Goal: Information Seeking & Learning: Learn about a topic

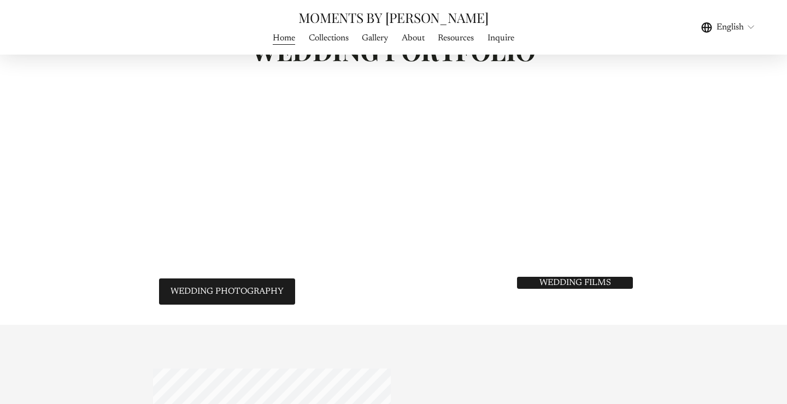
scroll to position [2220, 0]
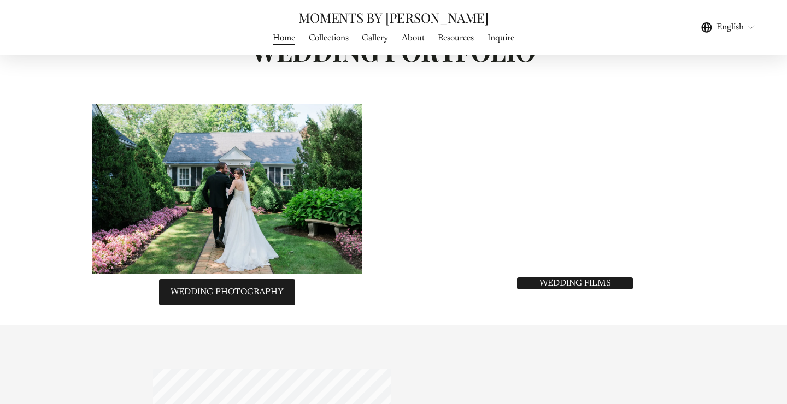
click at [566, 208] on div at bounding box center [560, 188] width 270 height 152
click at [547, 290] on link "WEDDING FILMS" at bounding box center [574, 283] width 119 height 15
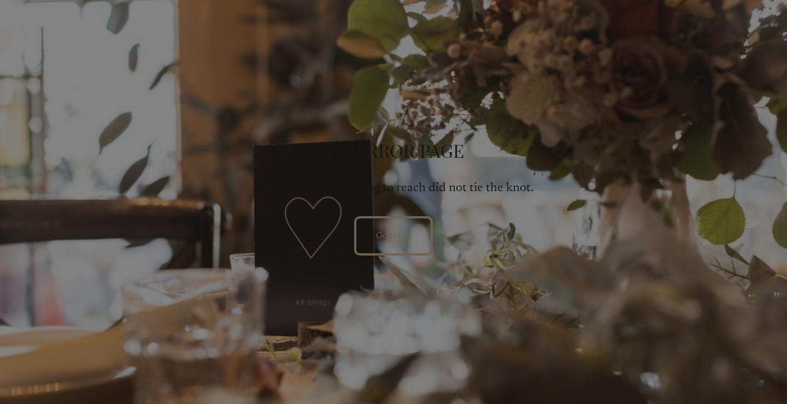
click at [396, 225] on link "Go Home" at bounding box center [393, 235] width 78 height 39
click at [382, 239] on link "Go Home" at bounding box center [393, 235] width 78 height 39
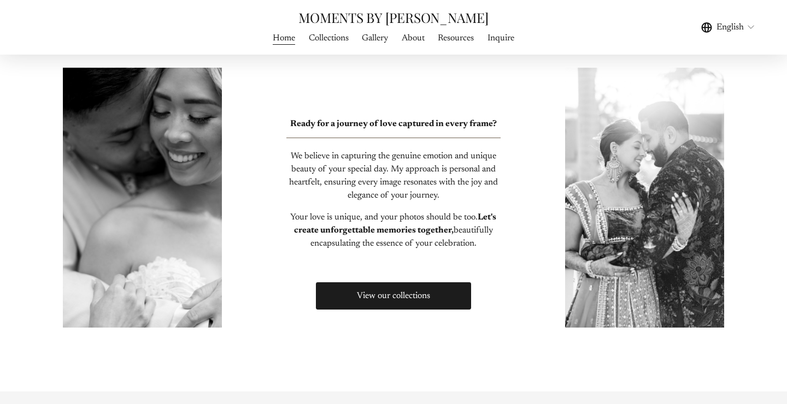
scroll to position [515, 0]
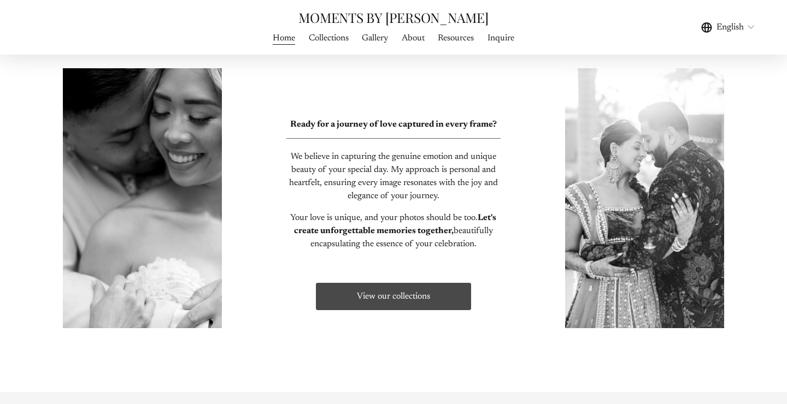
click at [420, 298] on link "View our collections" at bounding box center [393, 296] width 158 height 31
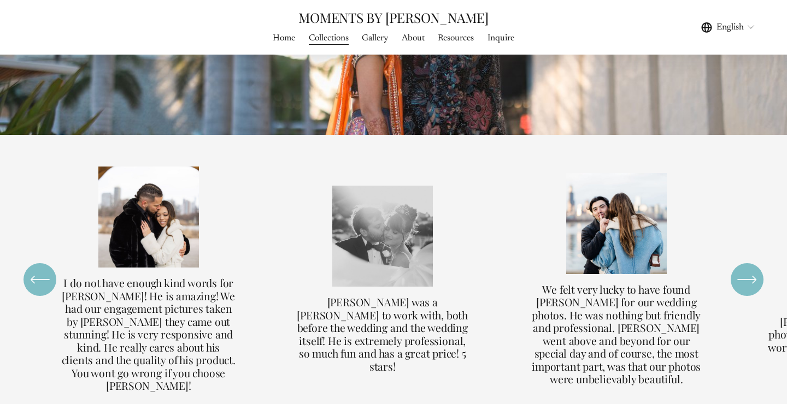
scroll to position [2477, 0]
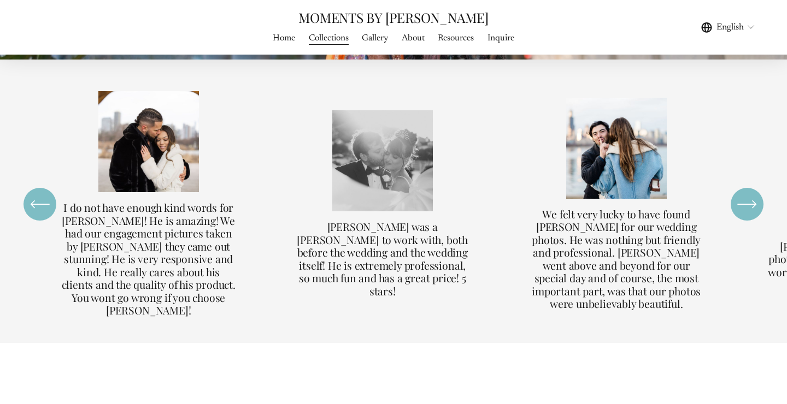
click at [750, 195] on icon "\a \a \a Next\a \a" at bounding box center [747, 205] width 20 height 20
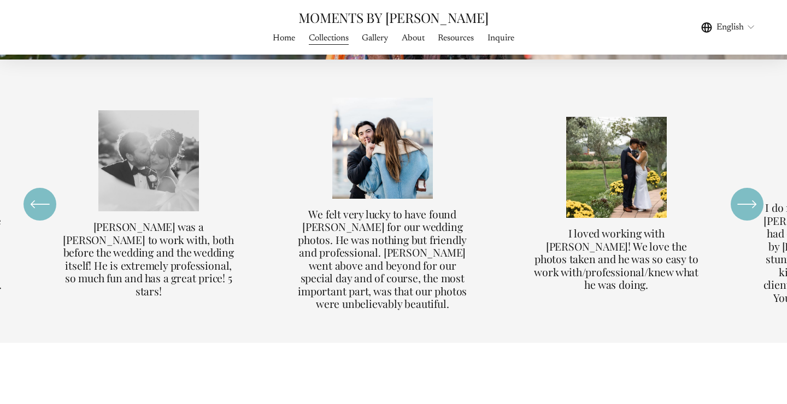
click at [750, 195] on icon "\a \a \a Next\a \a" at bounding box center [747, 205] width 20 height 20
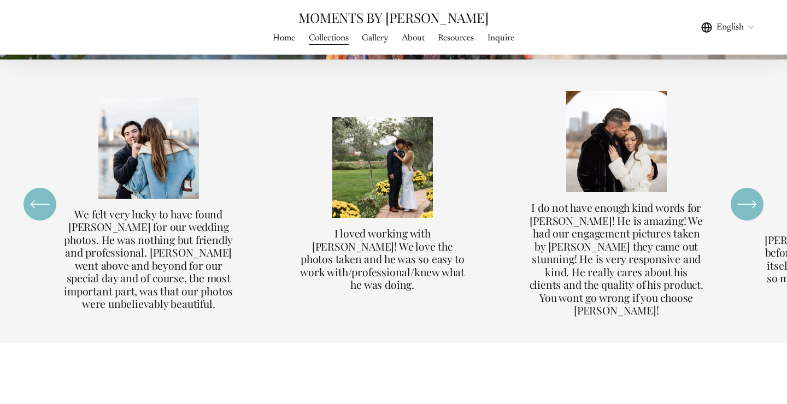
click at [750, 195] on icon "\a \a \a Next\a \a" at bounding box center [747, 205] width 20 height 20
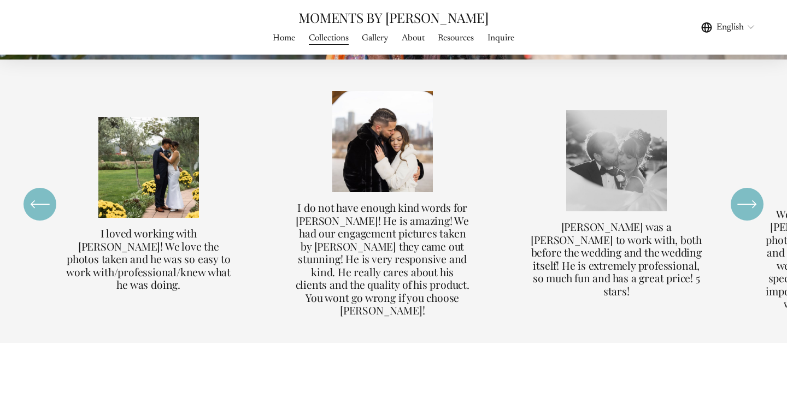
click at [750, 195] on icon "\a \a \a Next\a \a" at bounding box center [747, 205] width 20 height 20
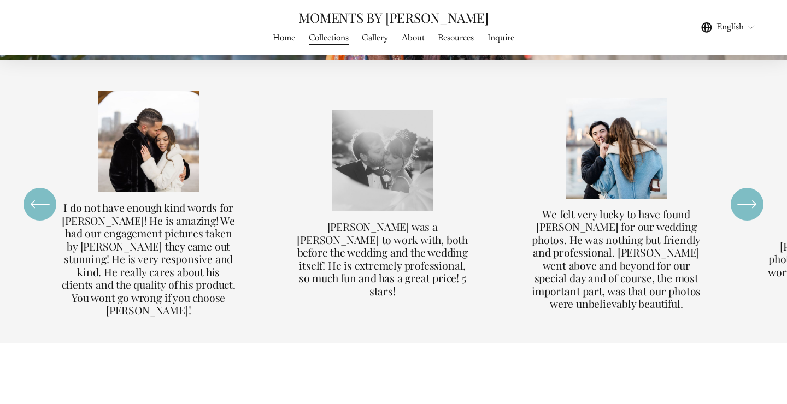
click at [750, 195] on icon "\a \a \a Next\a \a" at bounding box center [747, 205] width 20 height 20
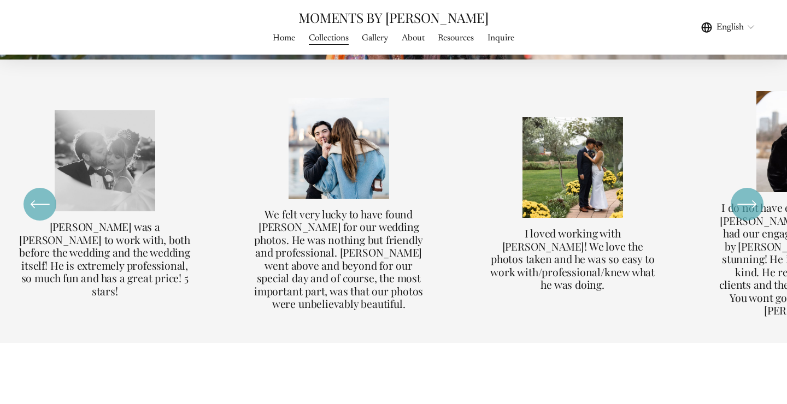
click at [750, 195] on icon "\a \a \a Next\a \a" at bounding box center [747, 205] width 20 height 20
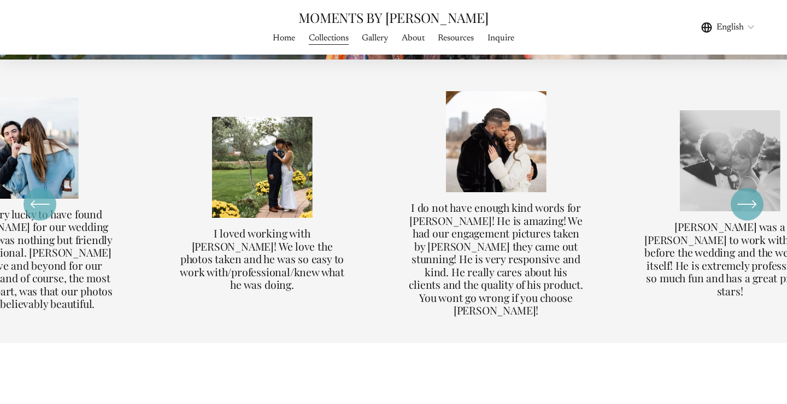
click at [750, 195] on icon "\a \a \a Next\a \a" at bounding box center [747, 205] width 20 height 20
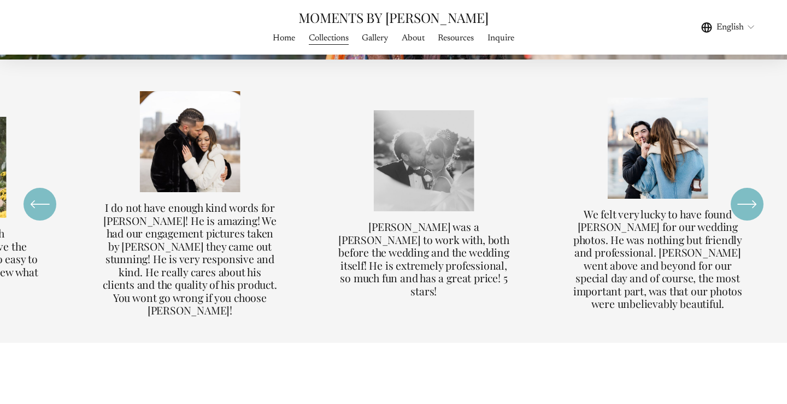
click at [750, 195] on icon "\a \a \a Next\a \a" at bounding box center [747, 205] width 20 height 20
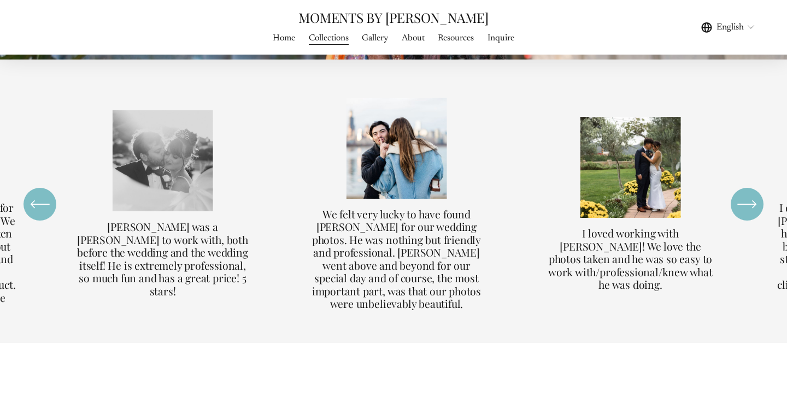
click at [750, 195] on icon "\a \a \a Next\a \a" at bounding box center [747, 205] width 20 height 20
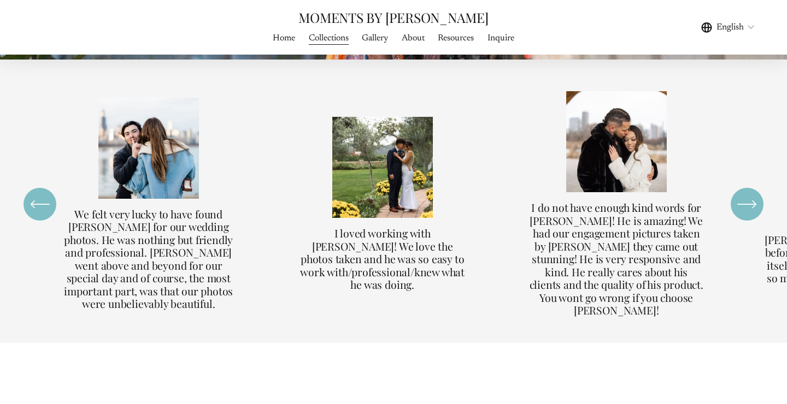
click at [750, 195] on icon "\a \a \a Next\a \a" at bounding box center [747, 205] width 20 height 20
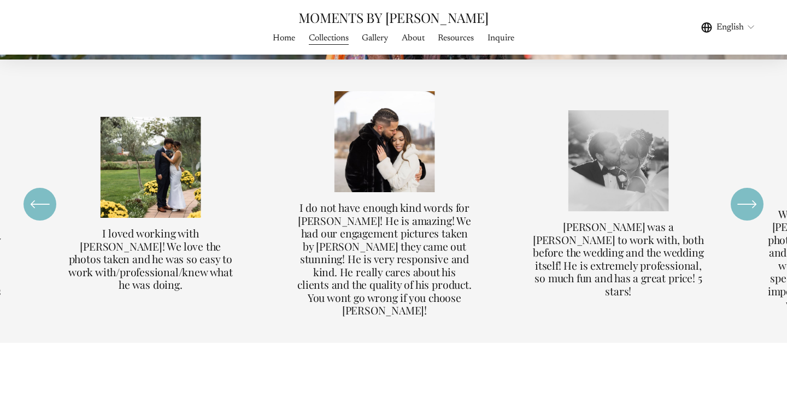
click at [750, 195] on icon "\a \a \a Next\a \a" at bounding box center [747, 205] width 20 height 20
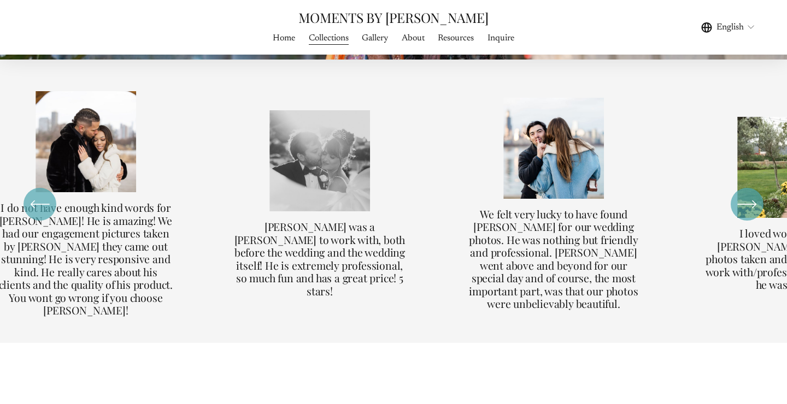
click at [750, 195] on icon "\a \a \a Next\a \a" at bounding box center [747, 205] width 20 height 20
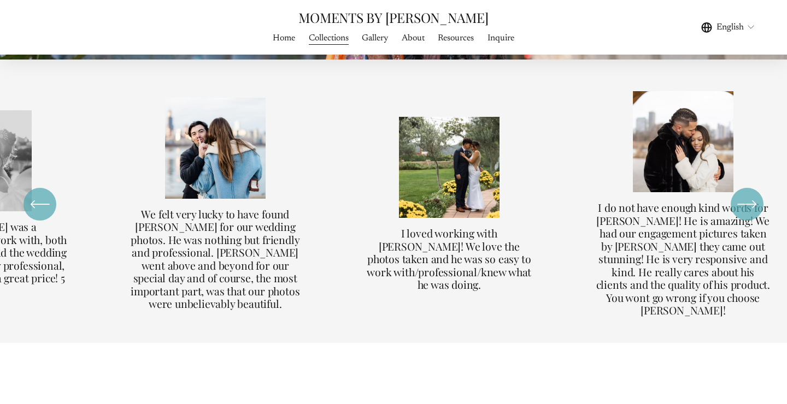
click at [750, 195] on icon "\a \a \a Next\a \a" at bounding box center [747, 205] width 20 height 20
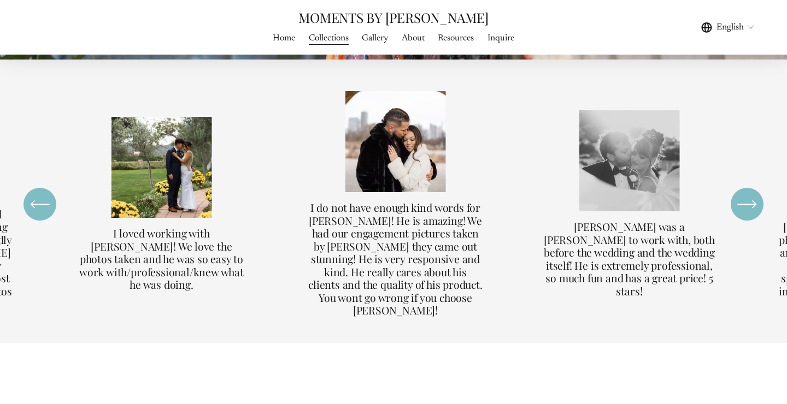
click at [750, 195] on icon "\a \a \a Next\a \a" at bounding box center [747, 205] width 20 height 20
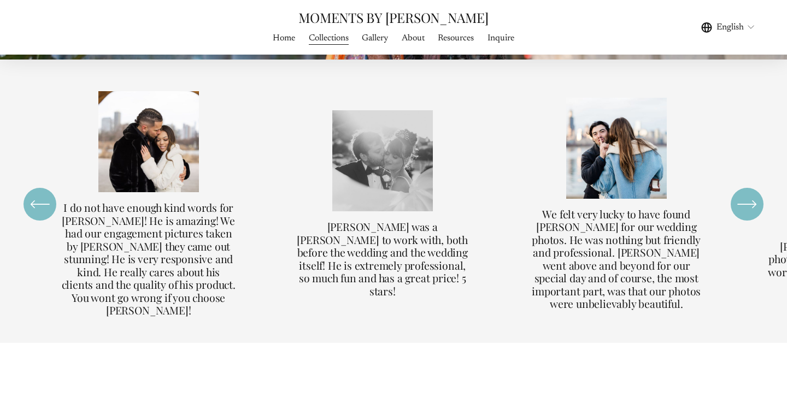
click at [750, 195] on icon "\a \a \a Next\a \a" at bounding box center [747, 205] width 20 height 20
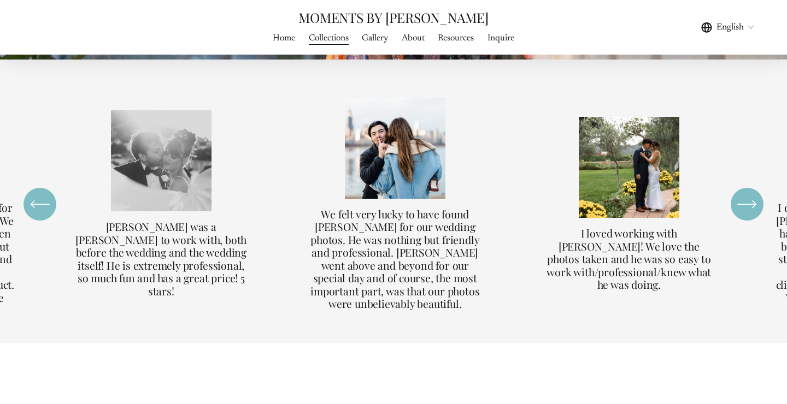
click at [750, 195] on icon "\a \a \a Next\a \a" at bounding box center [747, 205] width 20 height 20
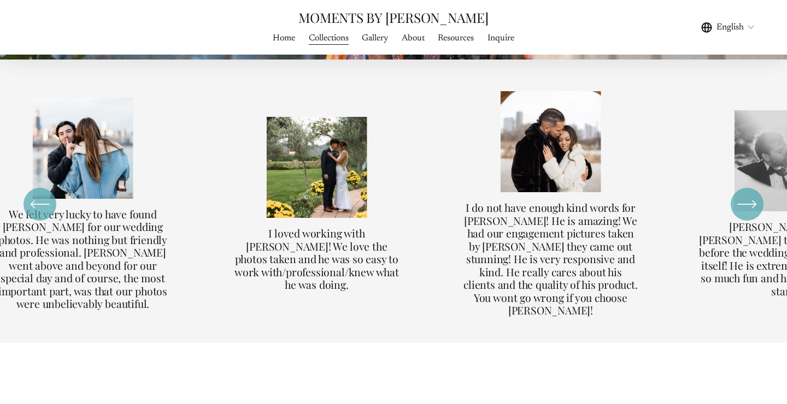
click at [750, 195] on icon "\a \a \a Next\a \a" at bounding box center [747, 205] width 20 height 20
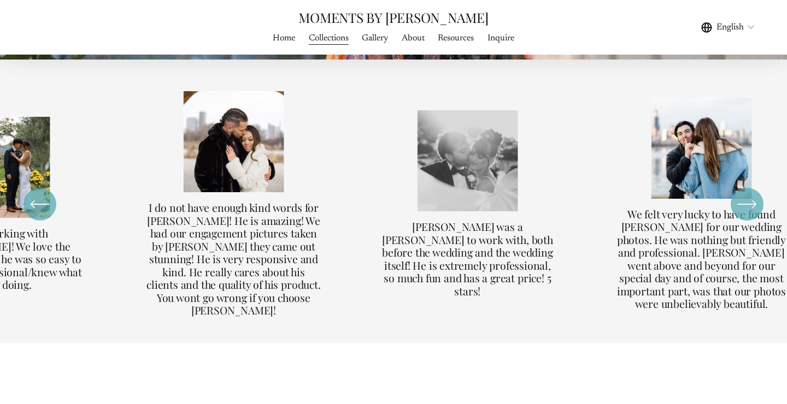
click at [750, 195] on icon "\a \a \a Next\a \a" at bounding box center [747, 205] width 20 height 20
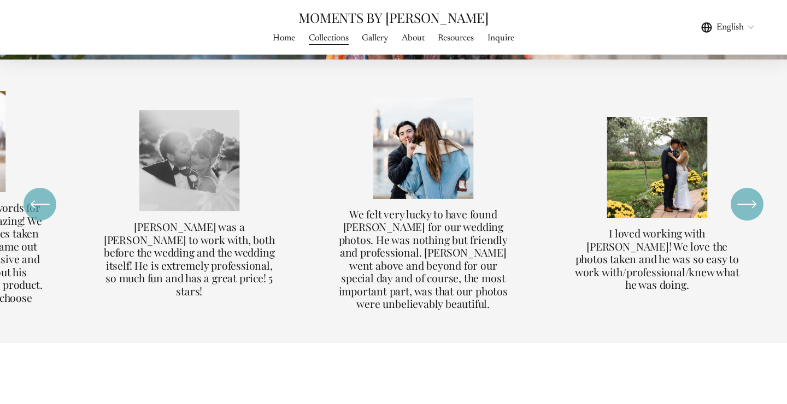
click at [750, 195] on icon "\a \a \a Next\a \a" at bounding box center [747, 205] width 20 height 20
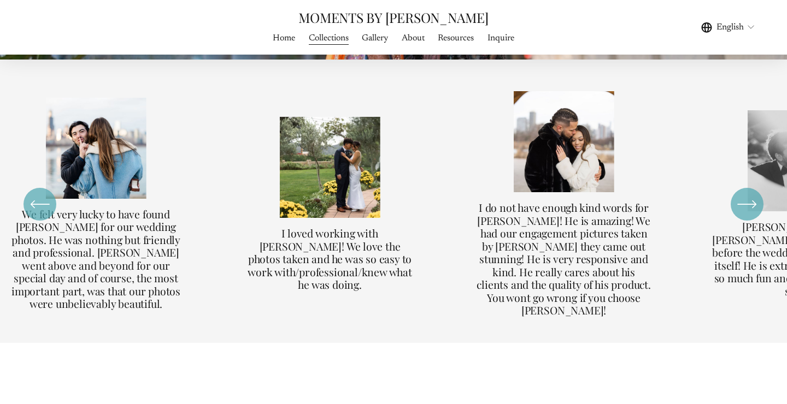
click at [750, 195] on icon "\a \a \a Next\a \a" at bounding box center [747, 205] width 20 height 20
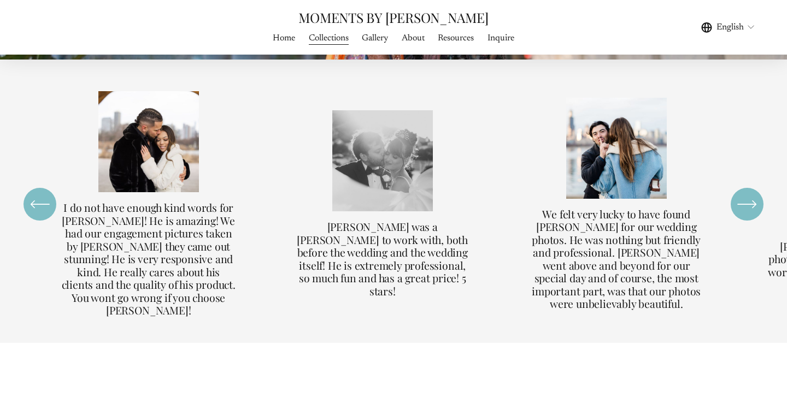
click at [750, 195] on icon "\a \a \a Next\a \a" at bounding box center [747, 205] width 20 height 20
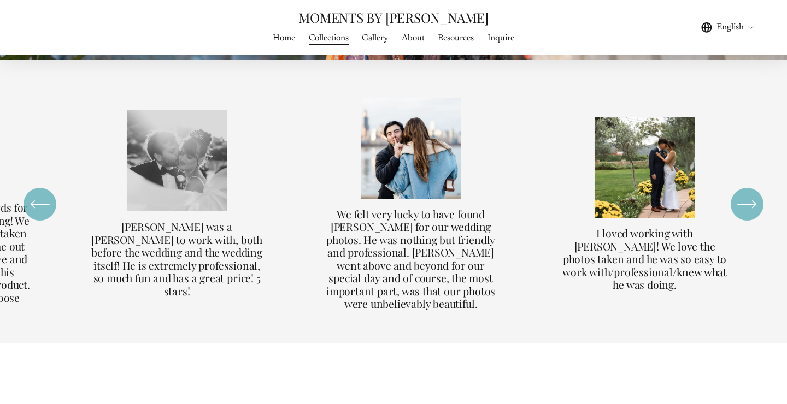
click at [750, 195] on icon "\a \a \a Next\a \a" at bounding box center [747, 205] width 20 height 20
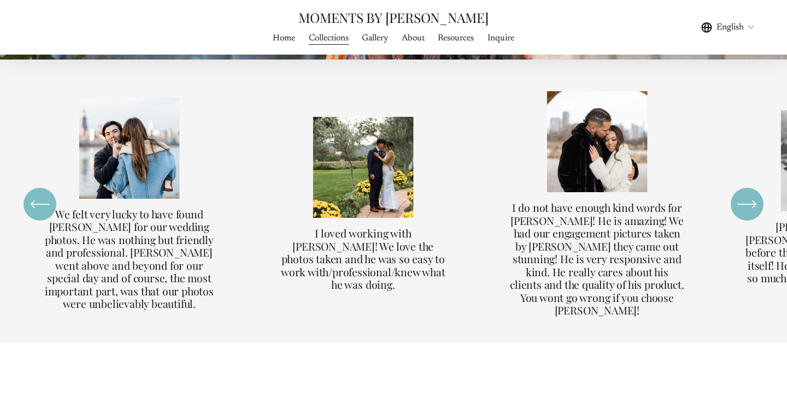
click at [750, 195] on icon "\a \a \a Next\a \a" at bounding box center [747, 205] width 20 height 20
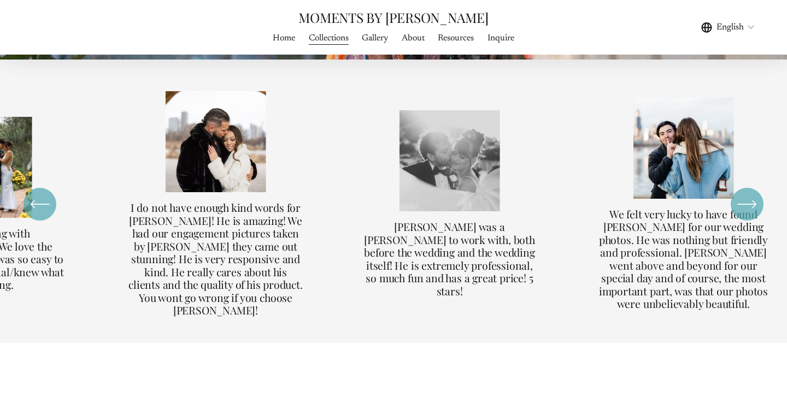
click at [750, 195] on icon "\a \a \a Next\a \a" at bounding box center [747, 205] width 20 height 20
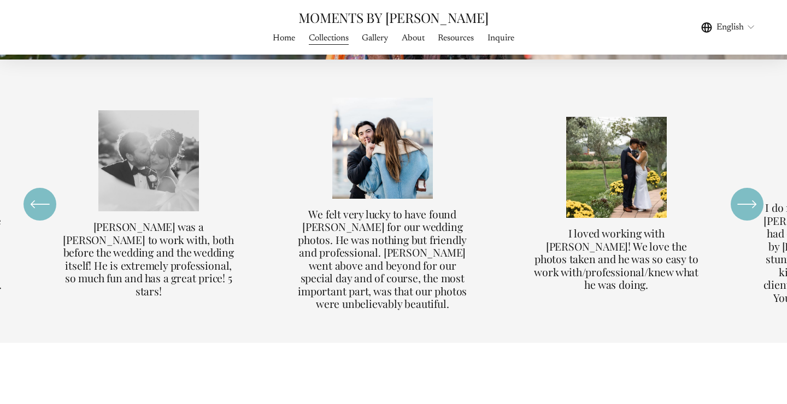
click at [750, 195] on icon "\a \a \a Next\a \a" at bounding box center [747, 205] width 20 height 20
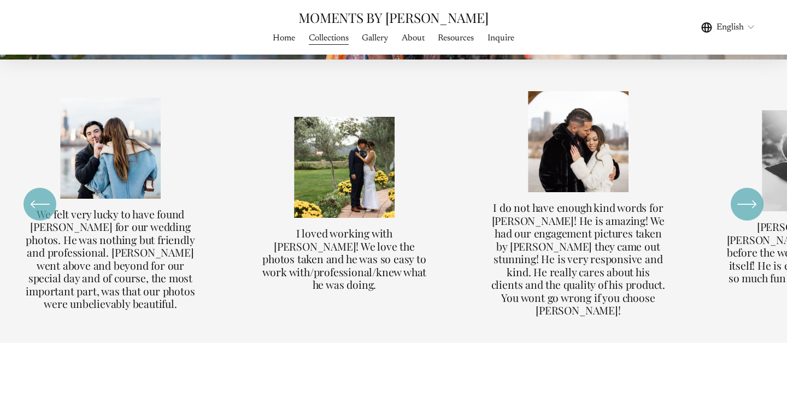
click at [750, 195] on icon "\a \a \a Next\a \a" at bounding box center [747, 205] width 20 height 20
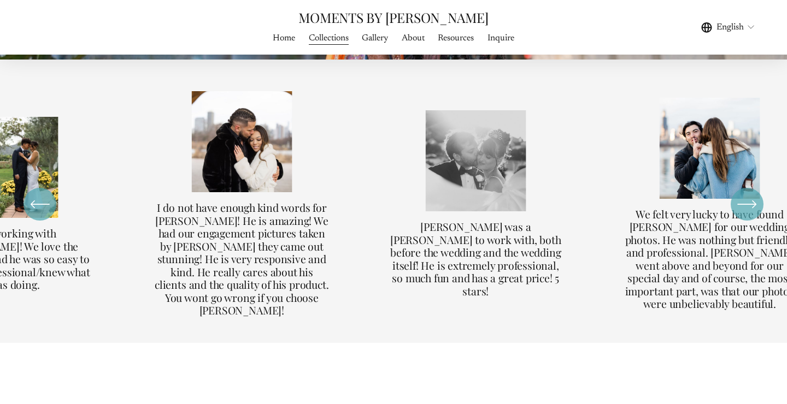
click at [750, 195] on icon "\a \a \a Next\a \a" at bounding box center [747, 205] width 20 height 20
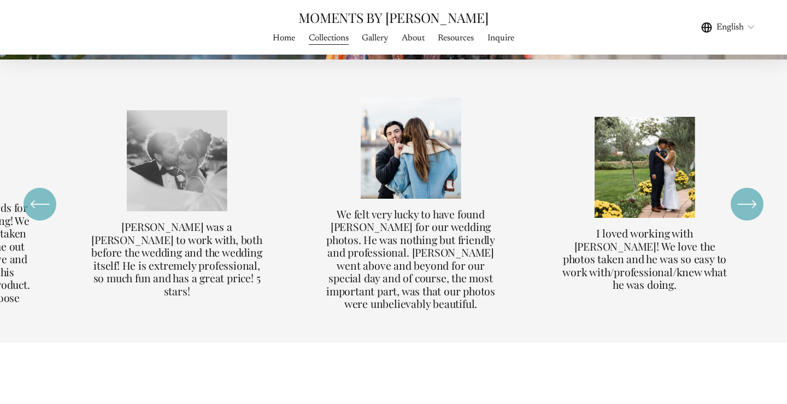
click at [750, 195] on icon "\a \a \a Next\a \a" at bounding box center [747, 205] width 20 height 20
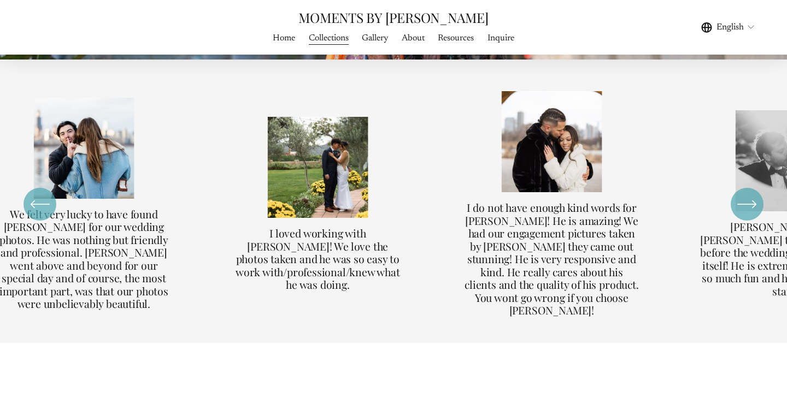
click at [750, 195] on icon "\a \a \a Next\a \a" at bounding box center [747, 205] width 20 height 20
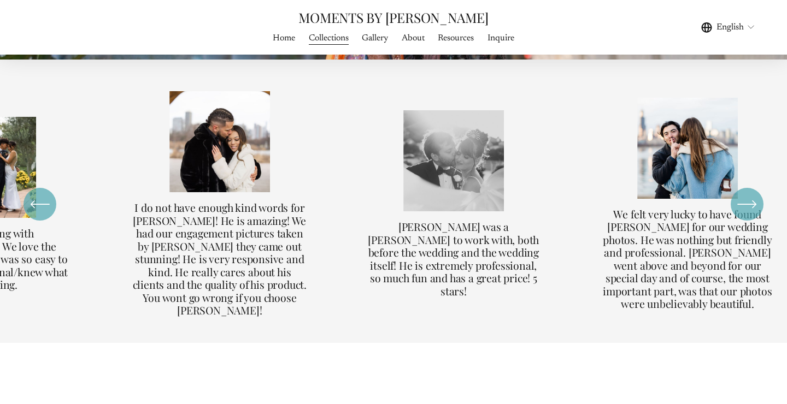
click at [750, 195] on icon "\a \a \a Next\a \a" at bounding box center [747, 205] width 20 height 20
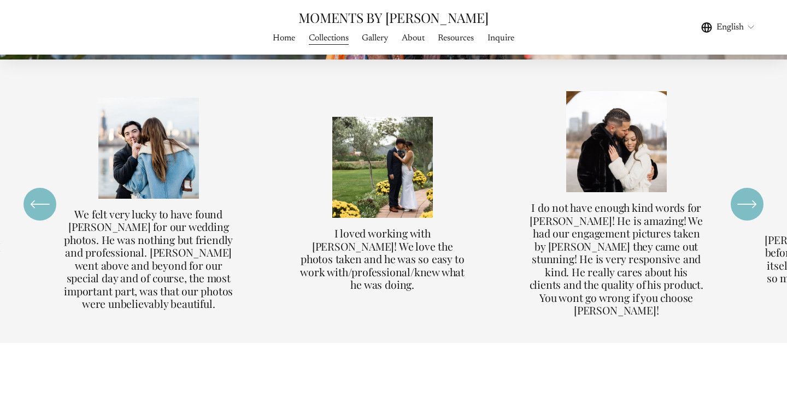
click at [750, 195] on icon "\a \a \a Next\a \a" at bounding box center [747, 205] width 20 height 20
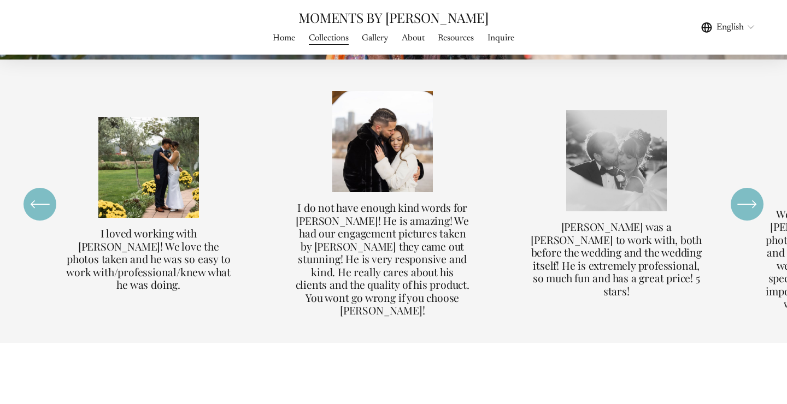
click at [750, 195] on icon "\a \a \a Next\a \a" at bounding box center [747, 205] width 20 height 20
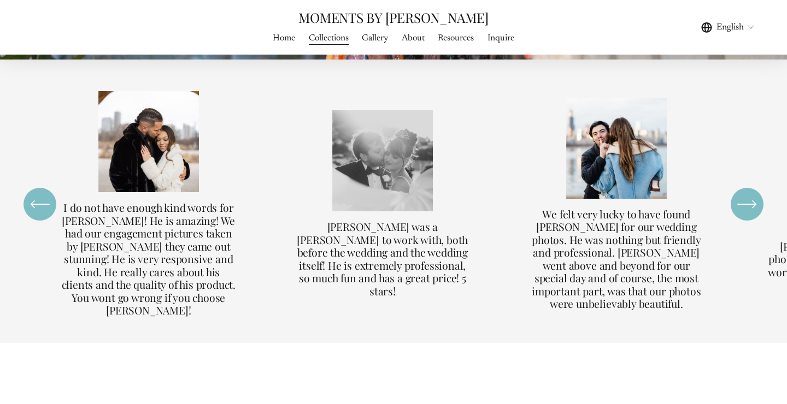
click at [750, 195] on icon "\a \a \a Next\a \a" at bounding box center [747, 205] width 20 height 20
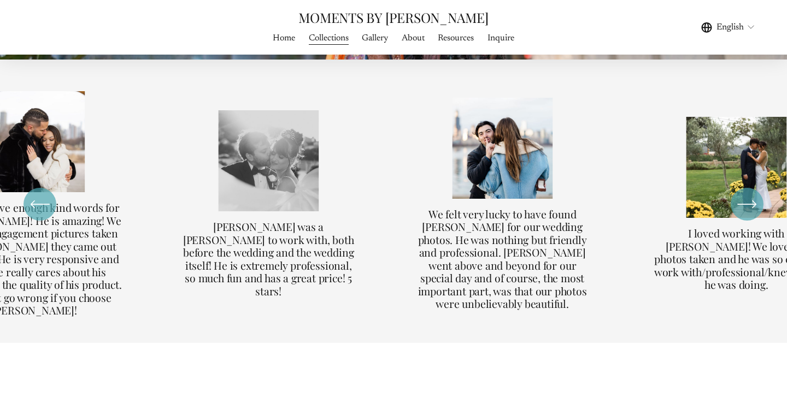
click at [750, 195] on icon "\a \a \a Next\a \a" at bounding box center [747, 205] width 20 height 20
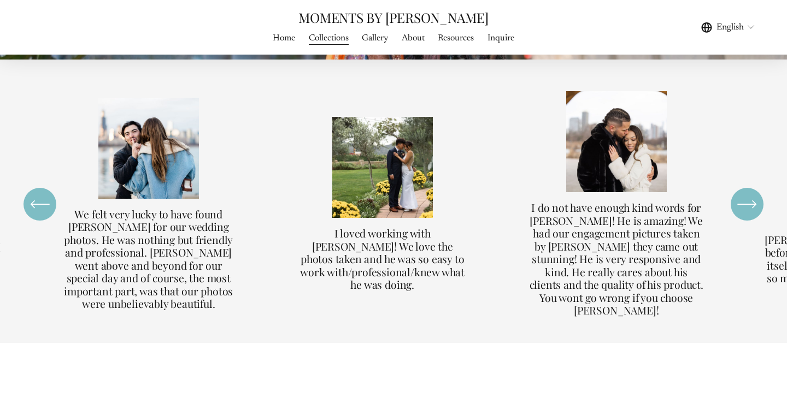
click at [382, 30] on div "MOMENTS BY FRANK Home Collections Gallery About Resources Inquire" at bounding box center [394, 27] width 362 height 37
click at [381, 36] on span "Gallery" at bounding box center [375, 38] width 26 height 13
click at [380, 40] on span "Gallery" at bounding box center [375, 38] width 26 height 13
click at [378, 34] on span "Gallery" at bounding box center [375, 38] width 26 height 13
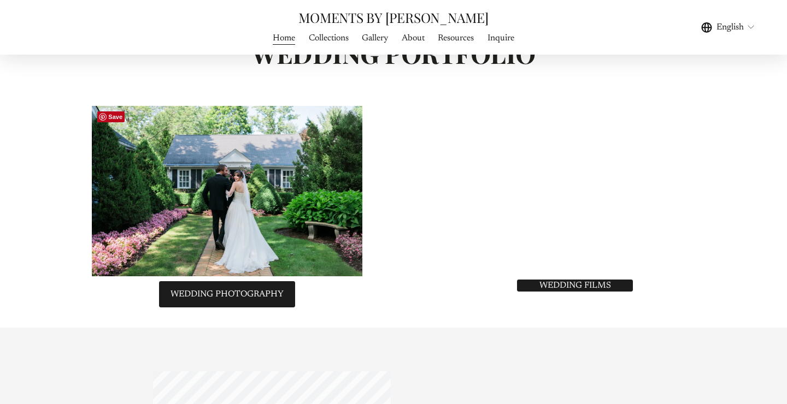
scroll to position [2208, 0]
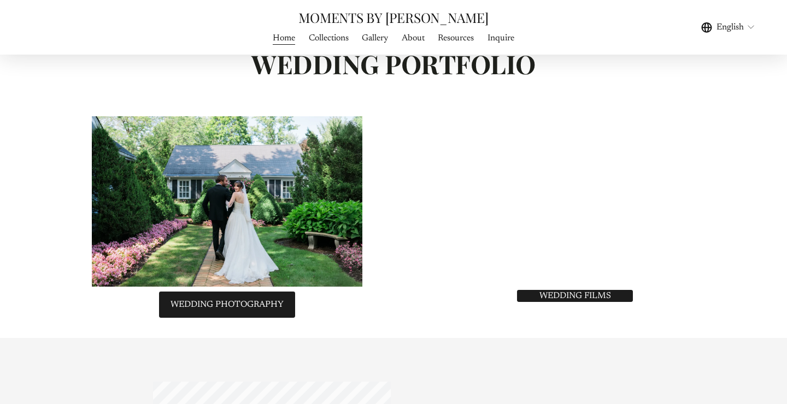
click at [337, 38] on link "Collections" at bounding box center [329, 38] width 40 height 15
